Goal: Information Seeking & Learning: Learn about a topic

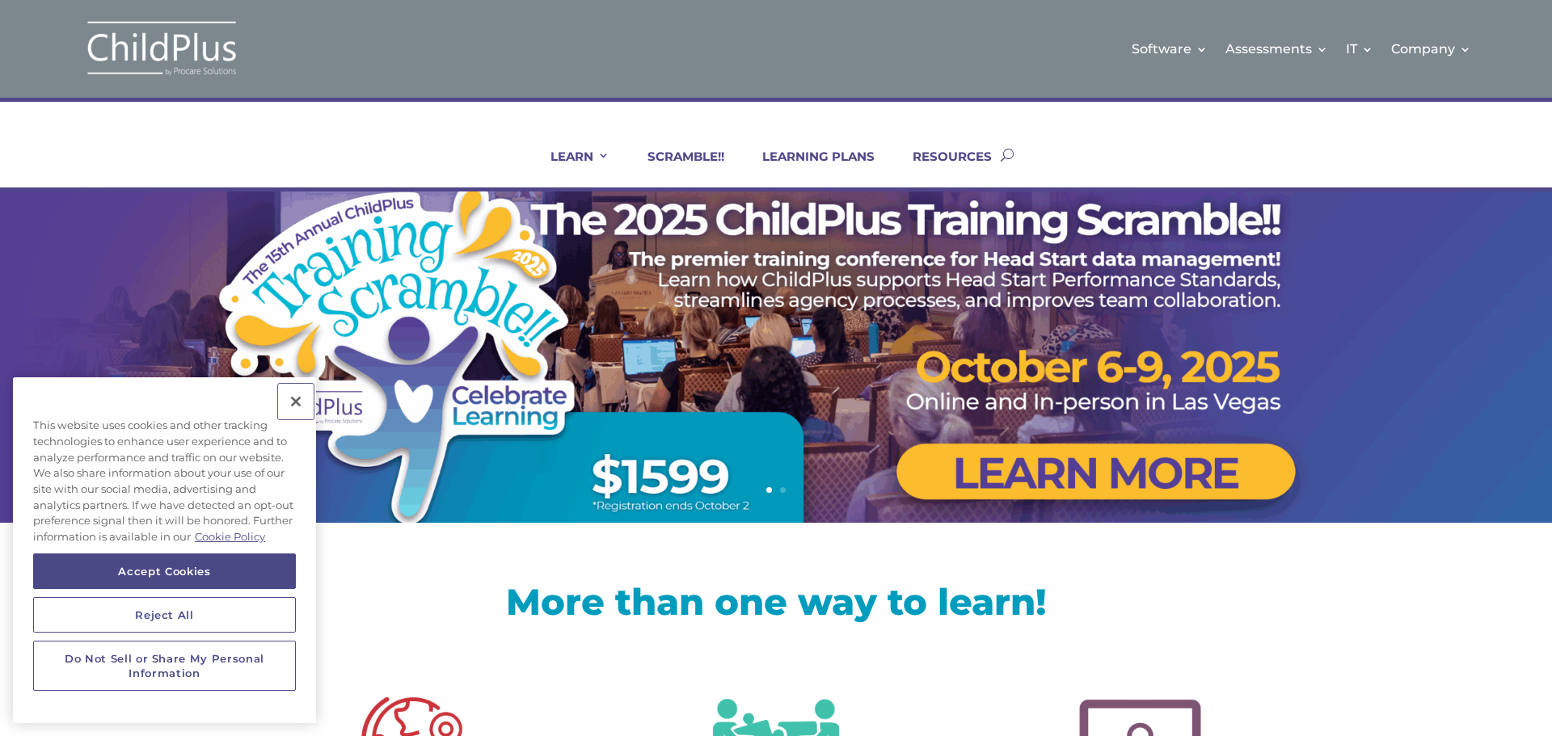
click at [299, 400] on button "Close" at bounding box center [296, 402] width 36 height 36
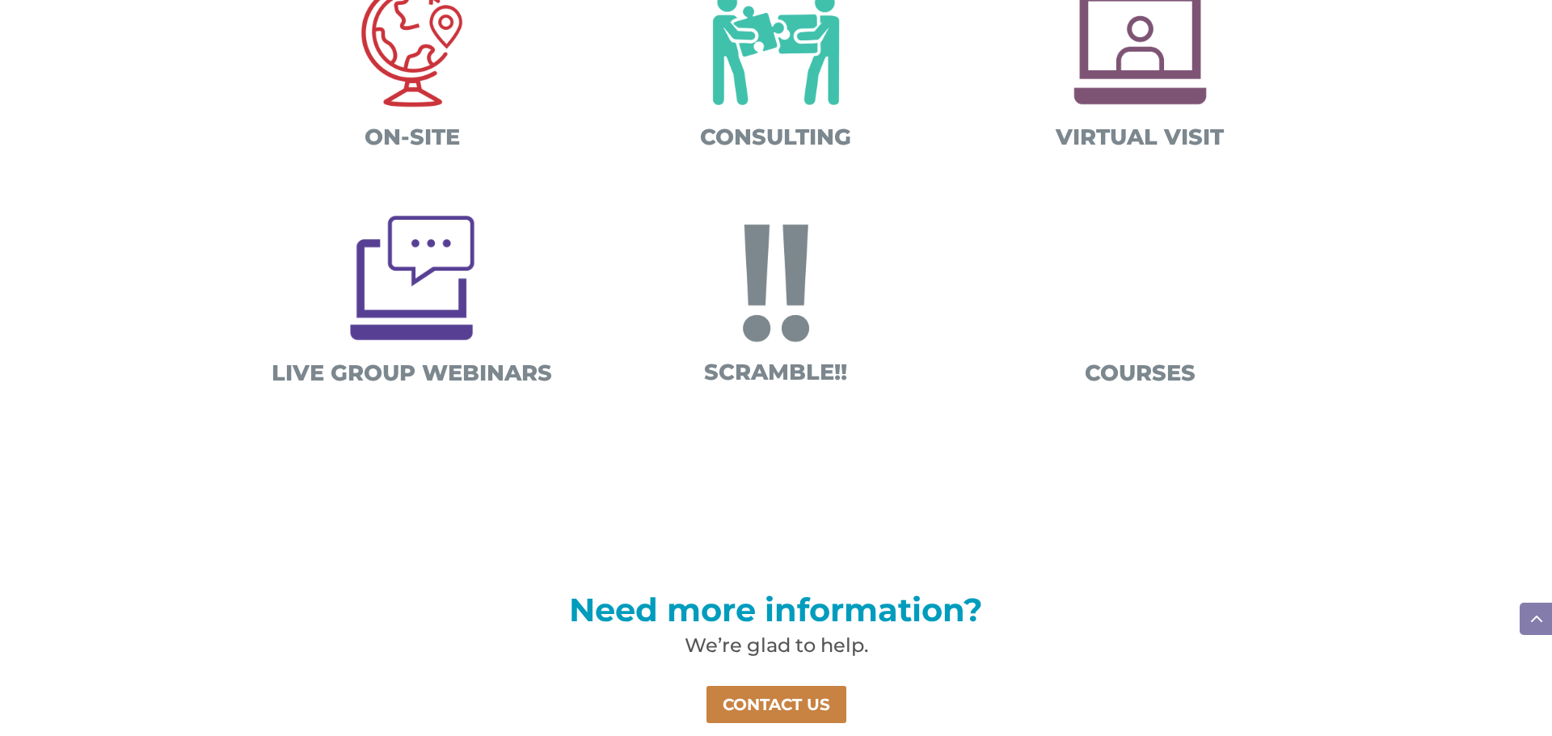
scroll to position [711, 0]
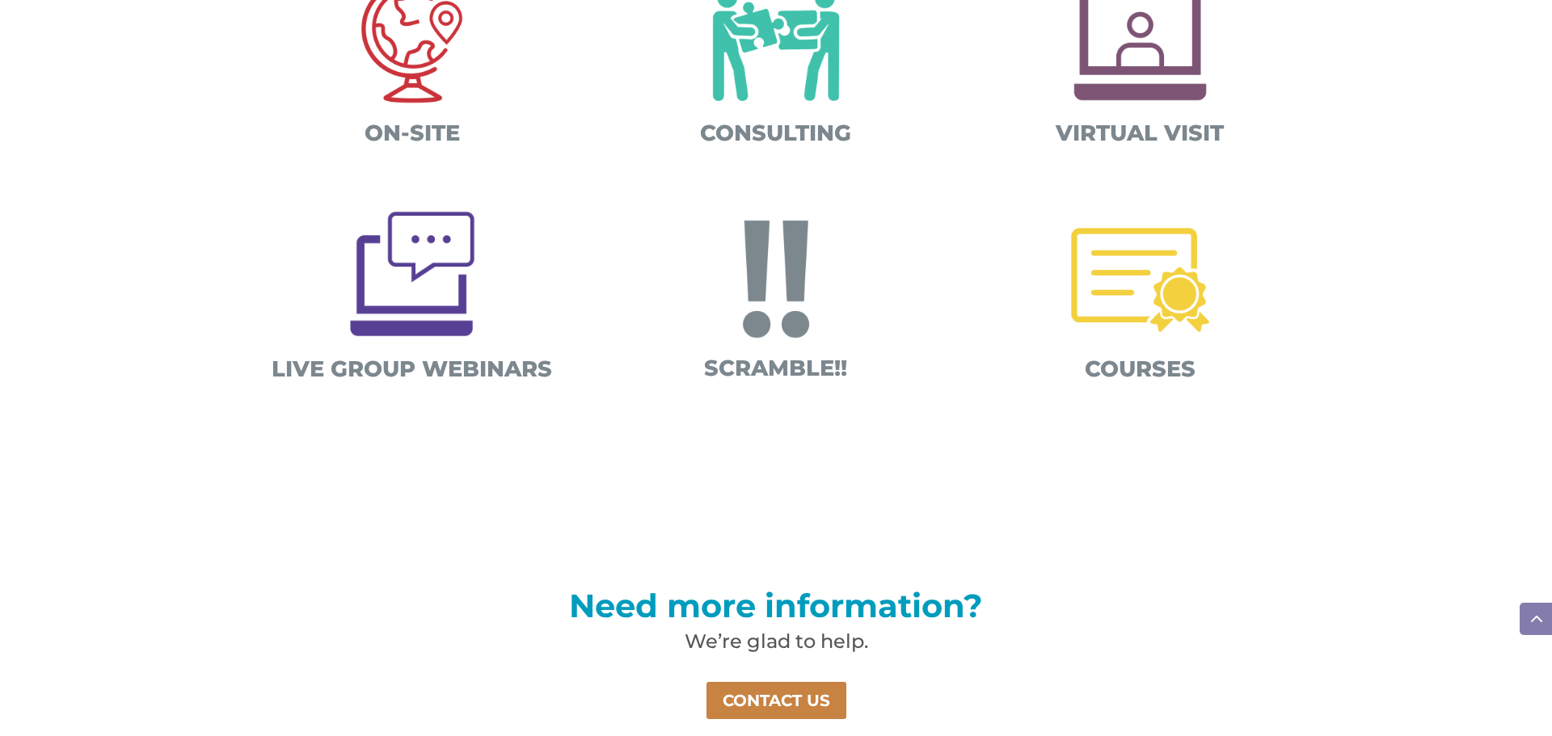
click at [1164, 281] on img at bounding box center [1140, 280] width 169 height 169
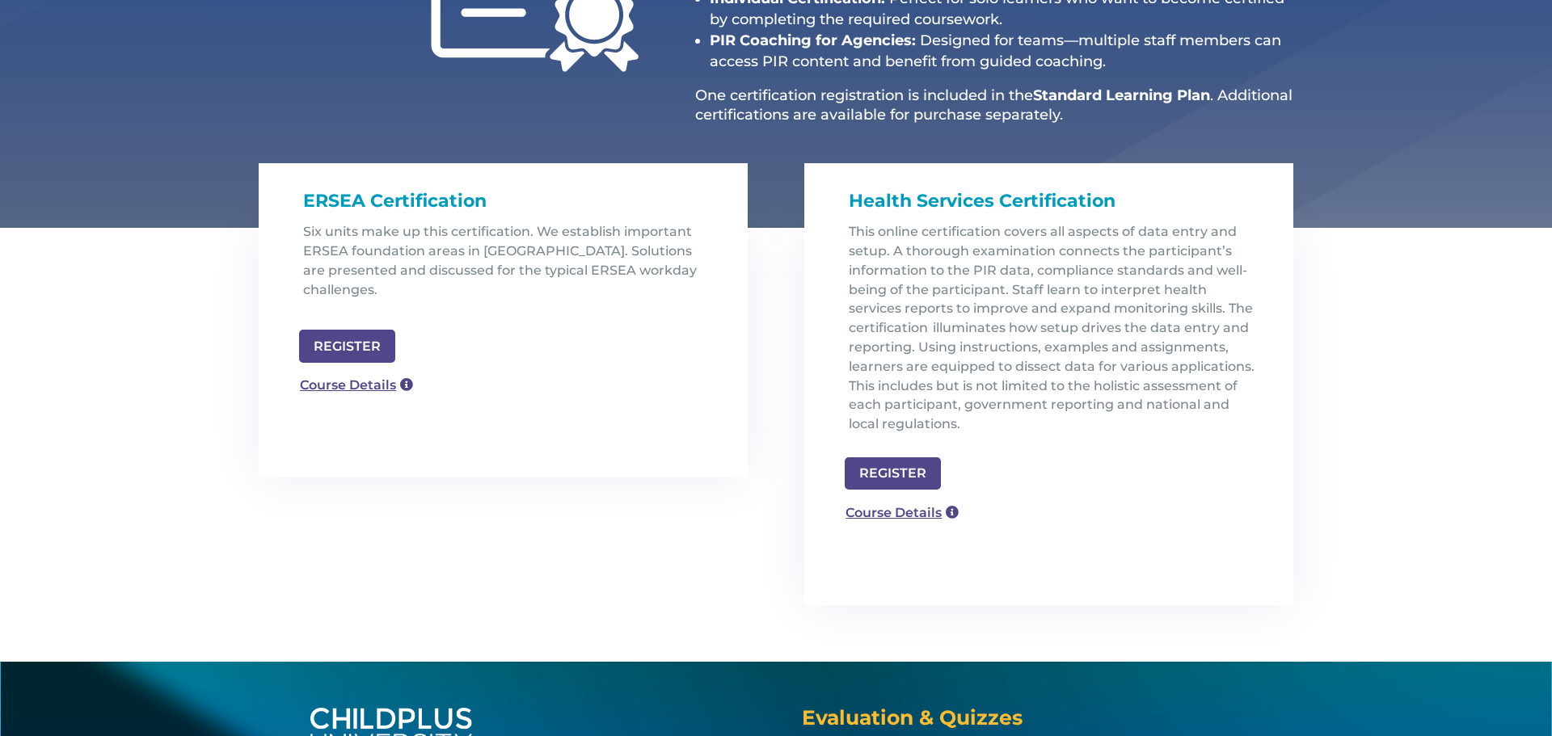
scroll to position [388, 0]
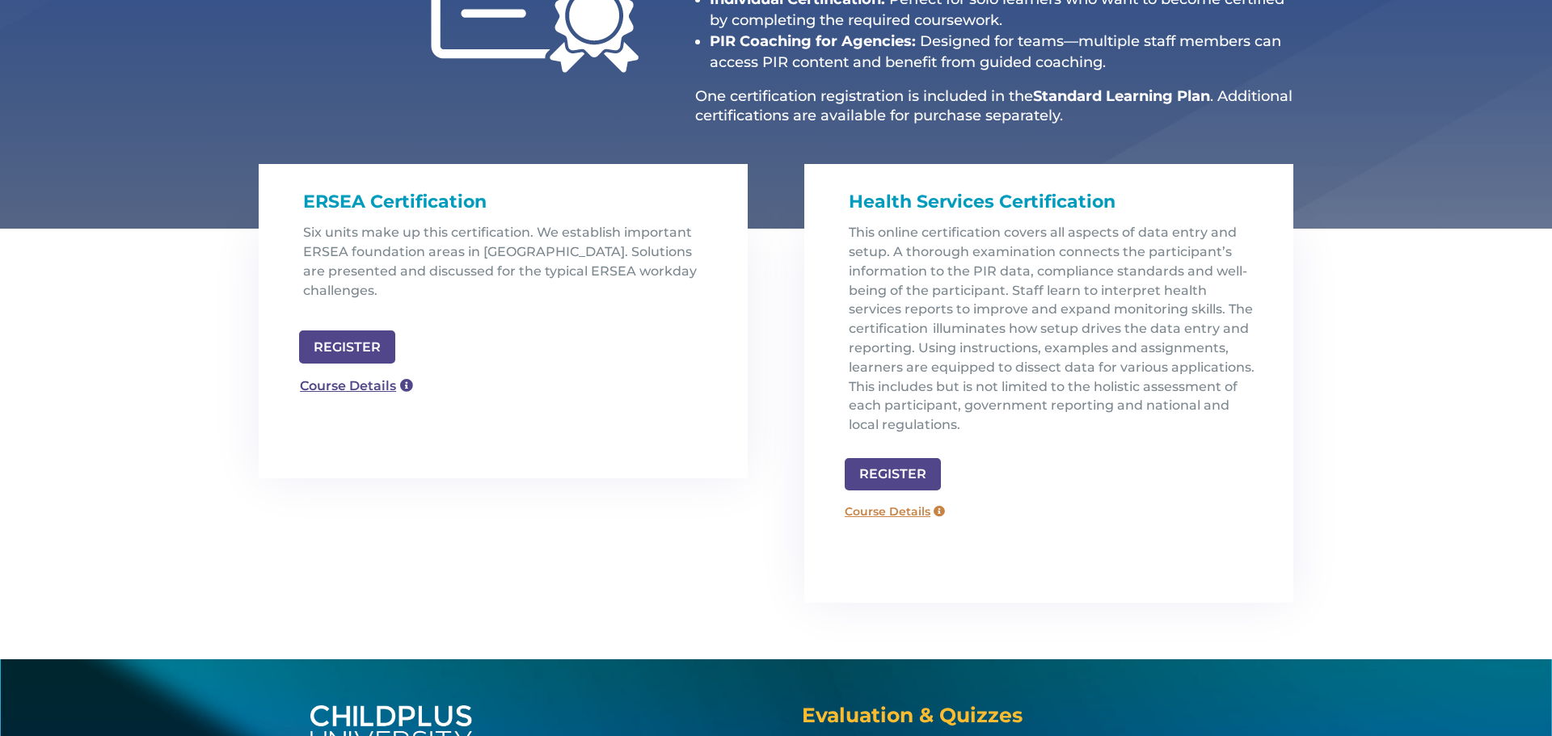
click at [888, 508] on link "Course Details" at bounding box center [895, 512] width 116 height 26
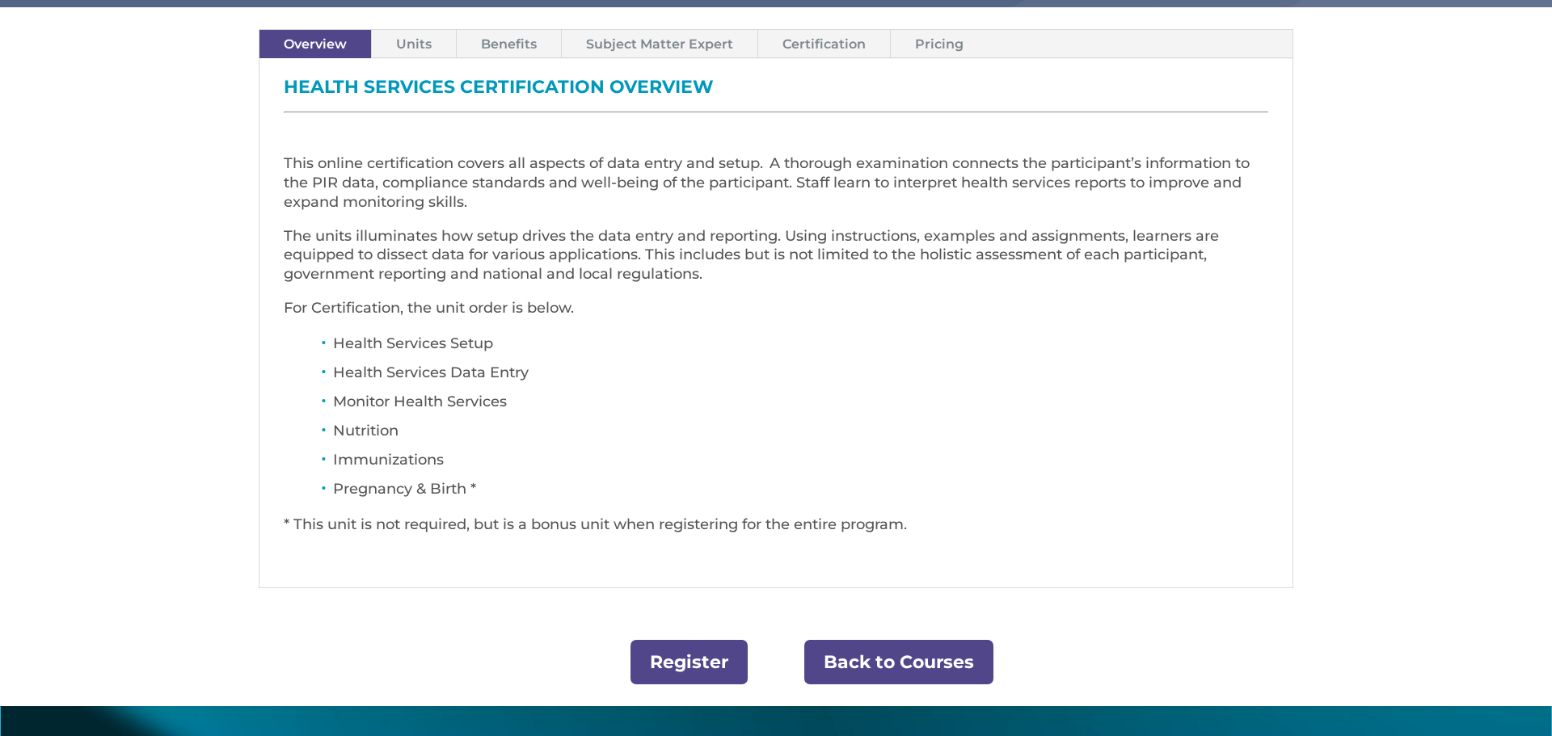
scroll to position [582, 0]
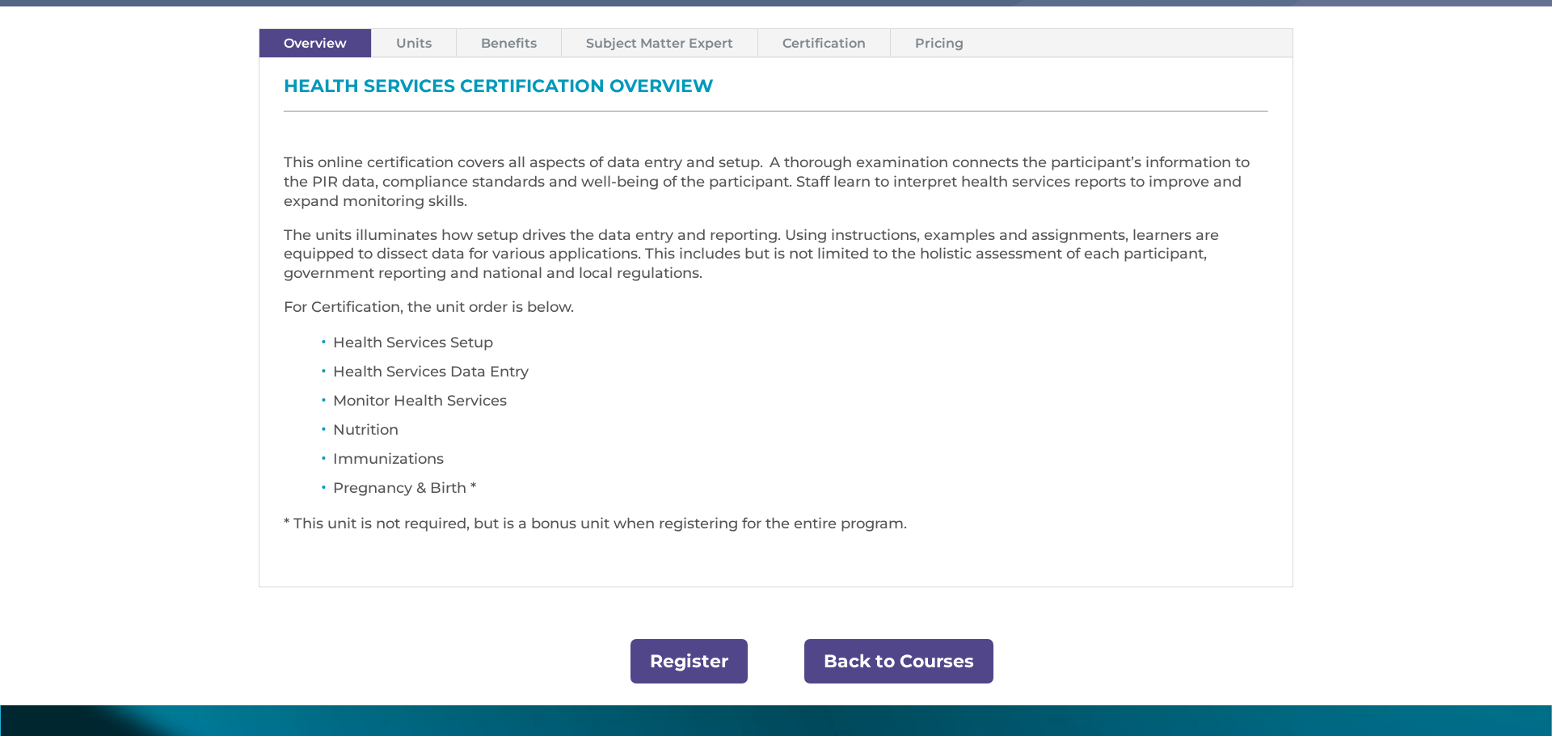
click at [488, 40] on link "Benefits" at bounding box center [509, 43] width 104 height 28
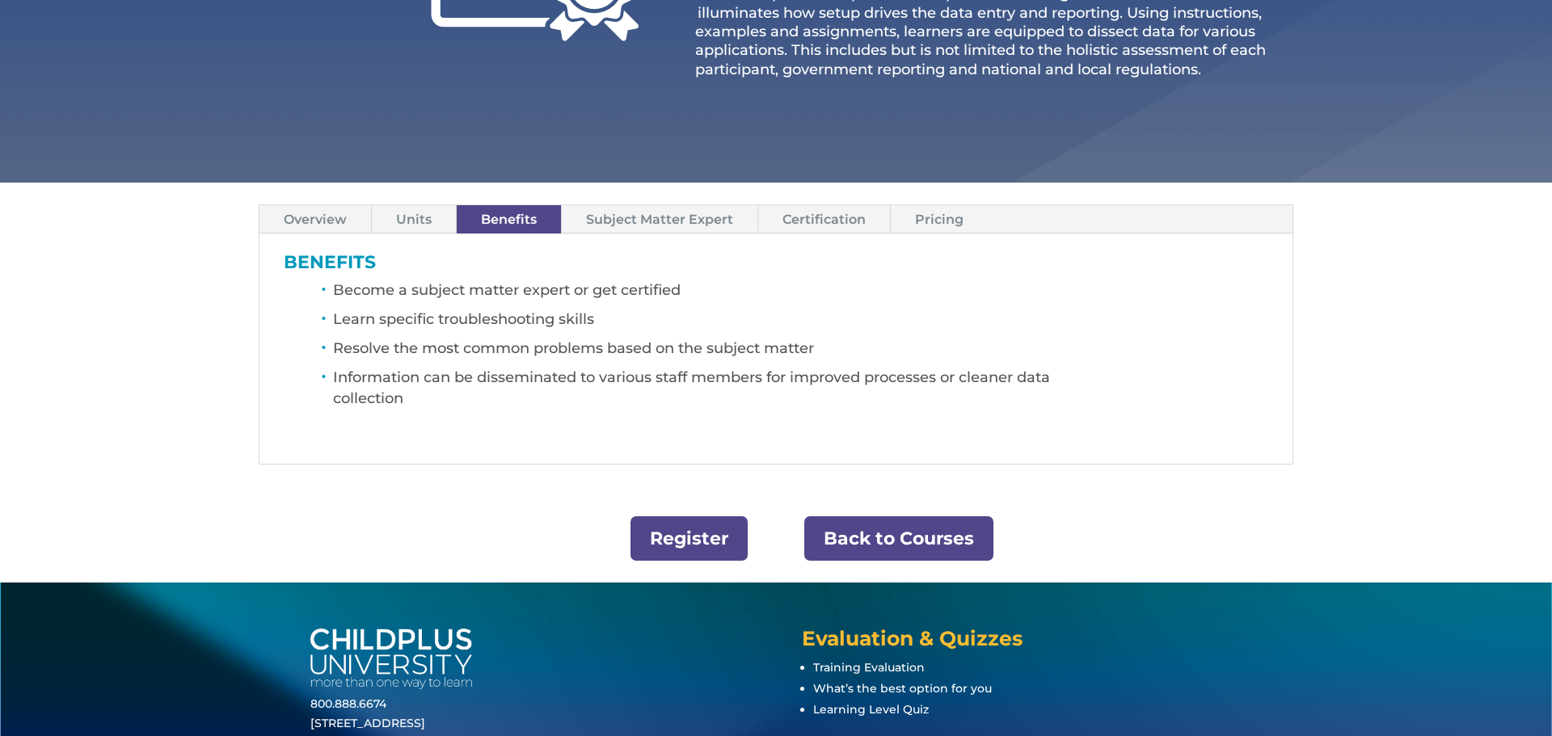
scroll to position [404, 0]
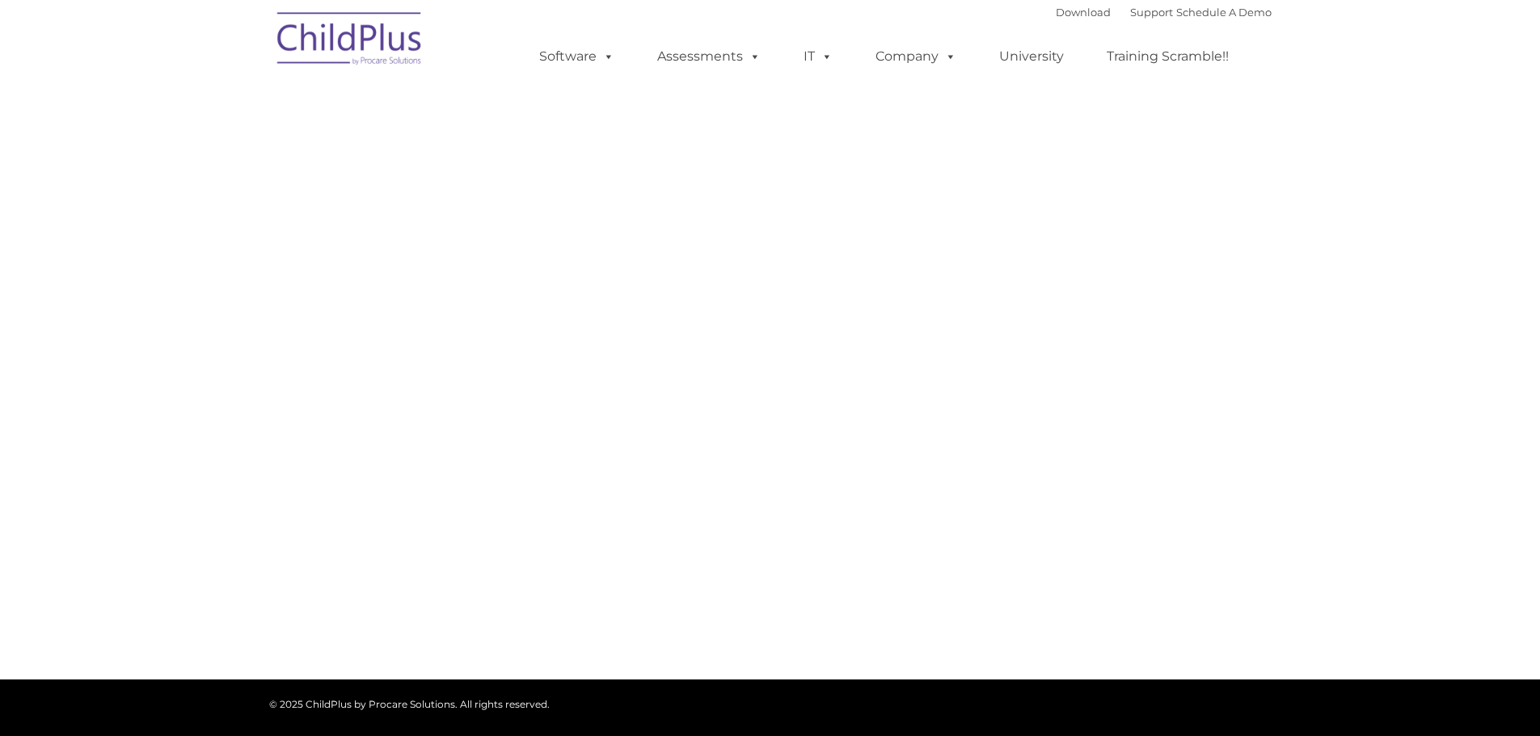
select select "MEDIUM"
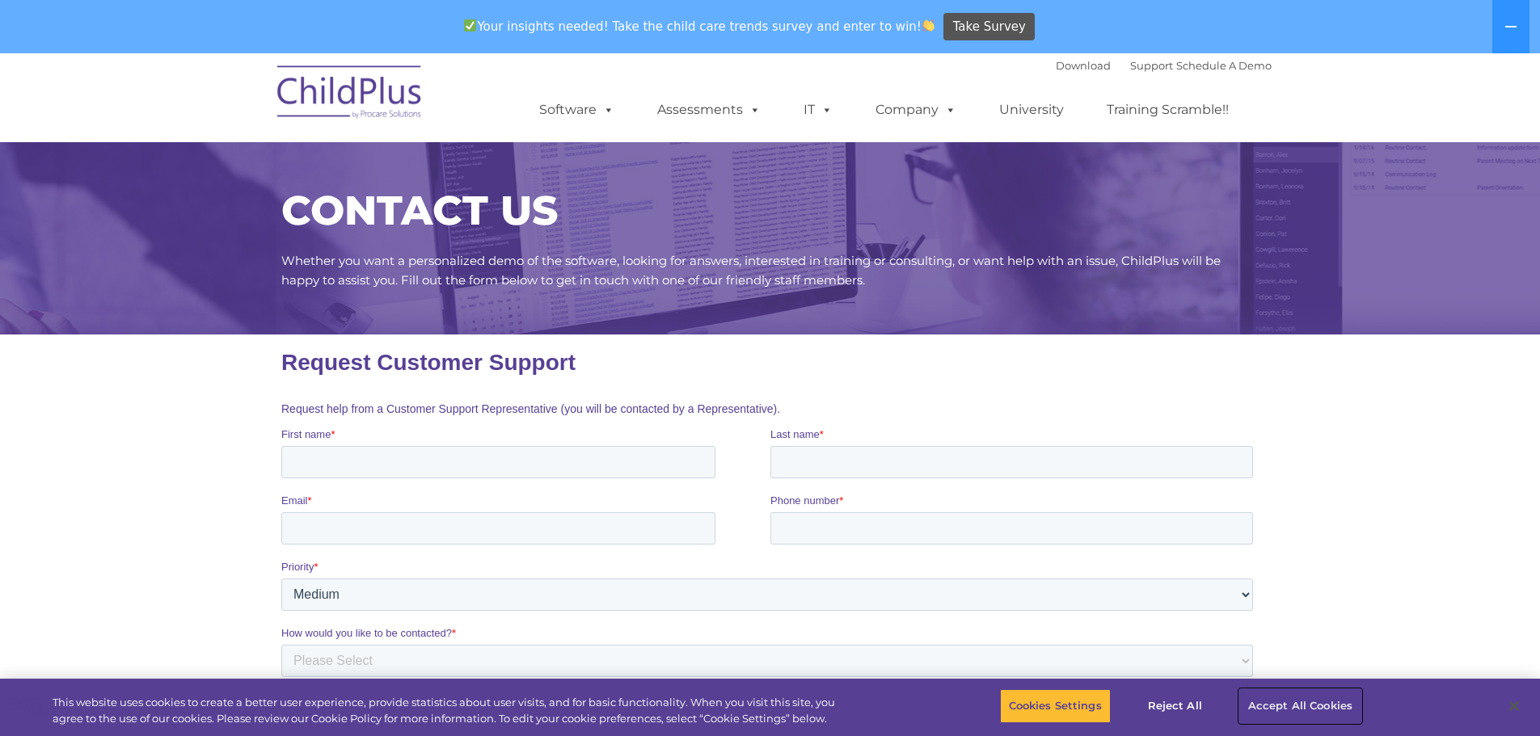
click at [1297, 700] on button "Accept All Cookies" at bounding box center [1300, 707] width 122 height 34
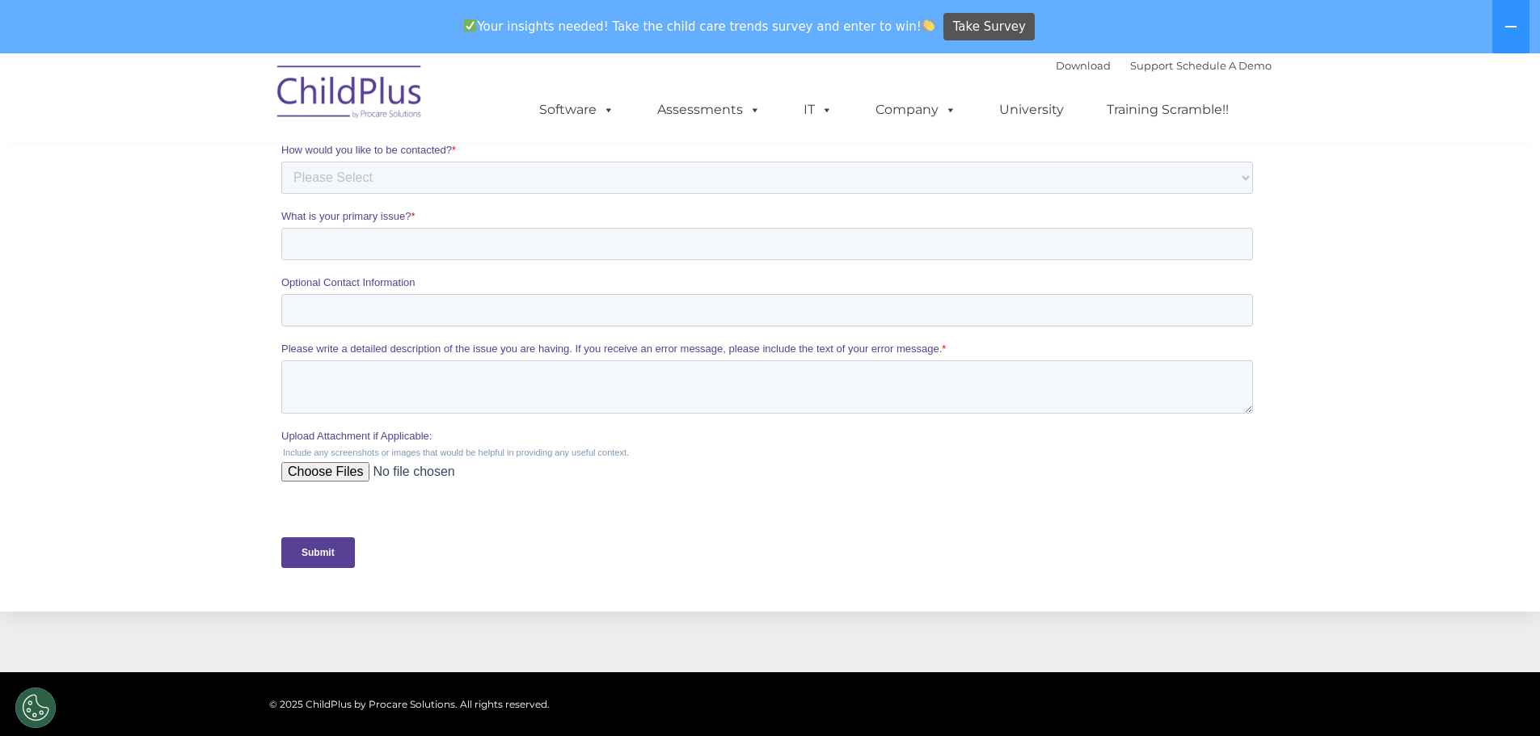
scroll to position [485, 0]
